Goal: Navigation & Orientation: Find specific page/section

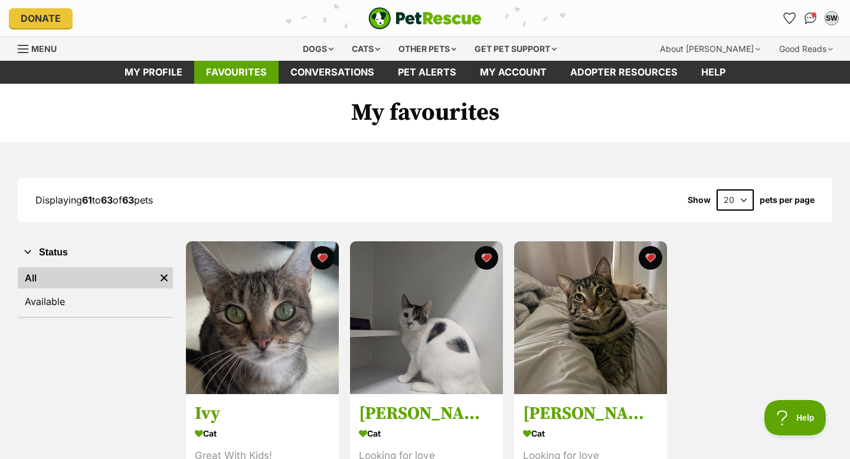
click at [244, 68] on link "Favourites" at bounding box center [236, 72] width 84 height 23
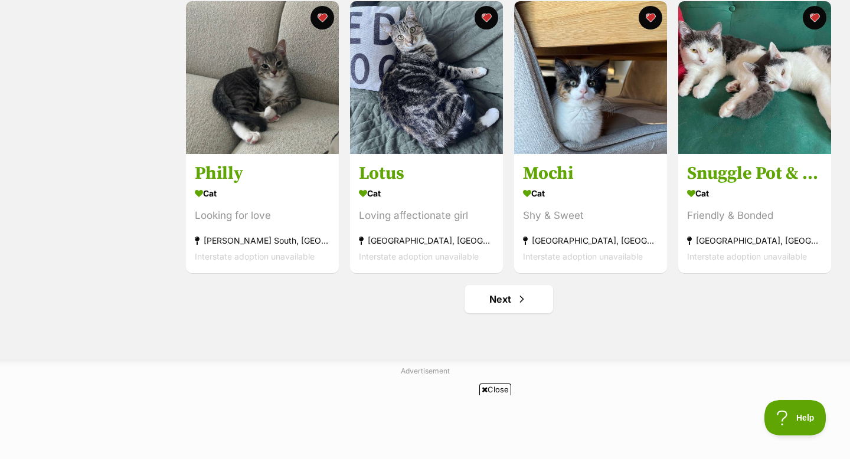
scroll to position [1498, 0]
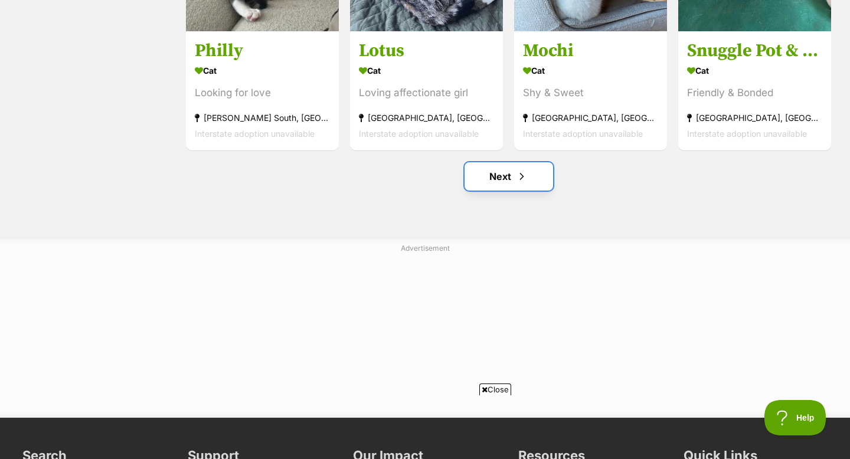
click at [544, 172] on link "Next" at bounding box center [509, 176] width 89 height 28
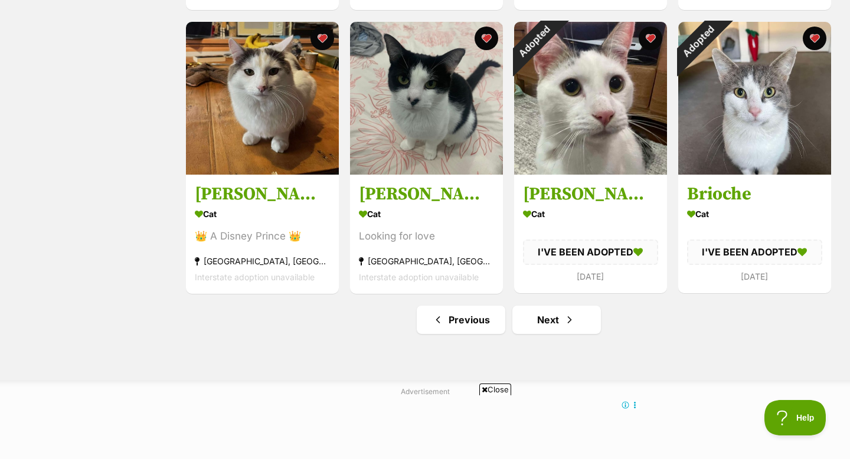
scroll to position [1363, 0]
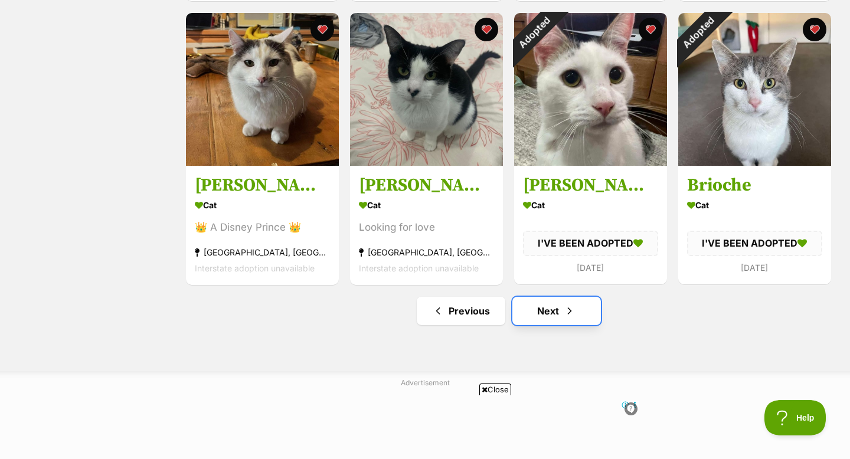
click at [547, 316] on link "Next" at bounding box center [556, 311] width 89 height 28
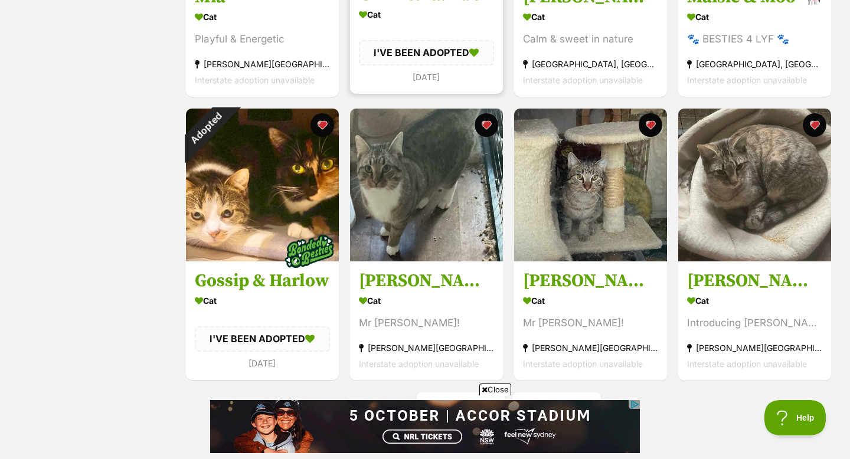
scroll to position [1348, 0]
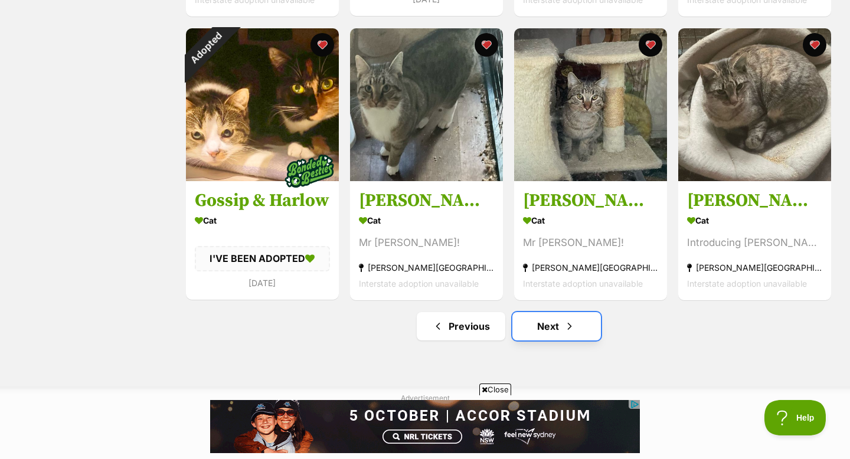
click at [533, 325] on link "Next" at bounding box center [556, 326] width 89 height 28
